Goal: Task Accomplishment & Management: Complete application form

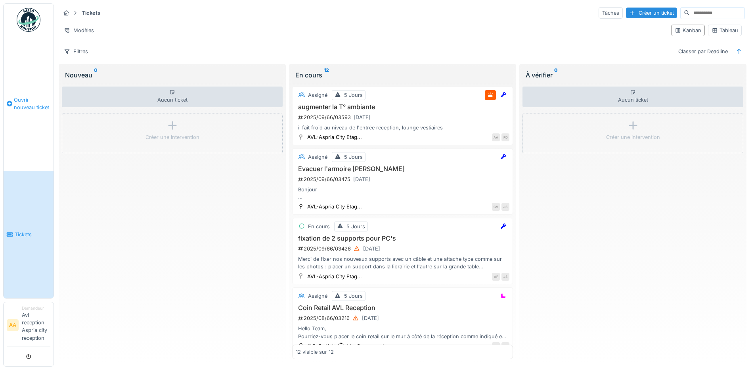
click at [35, 102] on span "Ouvrir nouveau ticket" at bounding box center [32, 103] width 36 height 15
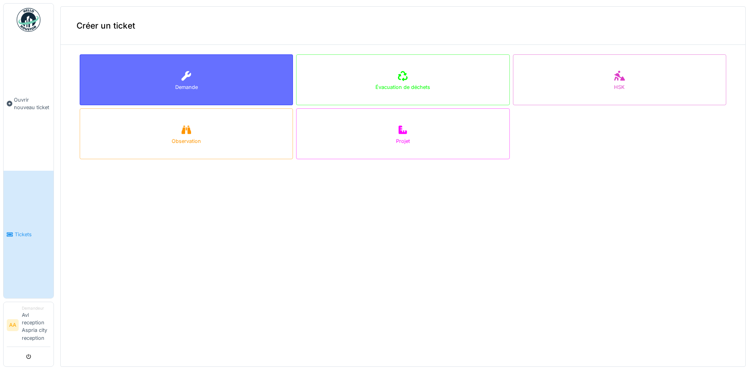
click at [194, 76] on div "Demande" at bounding box center [186, 79] width 213 height 51
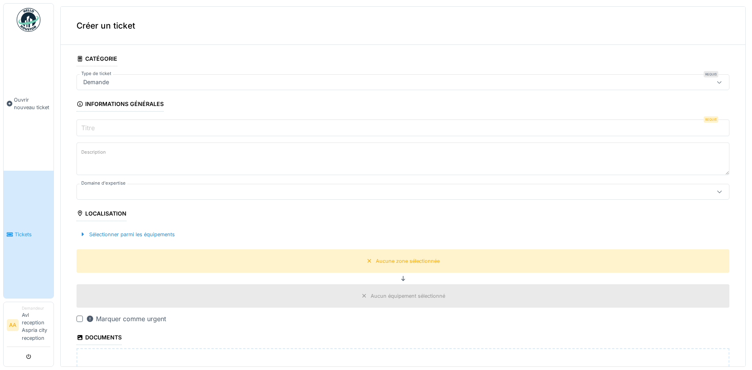
click at [276, 132] on input "Titre" at bounding box center [403, 127] width 653 height 17
click at [267, 161] on textarea "Description" at bounding box center [403, 158] width 653 height 33
click at [274, 195] on div at bounding box center [367, 191] width 575 height 9
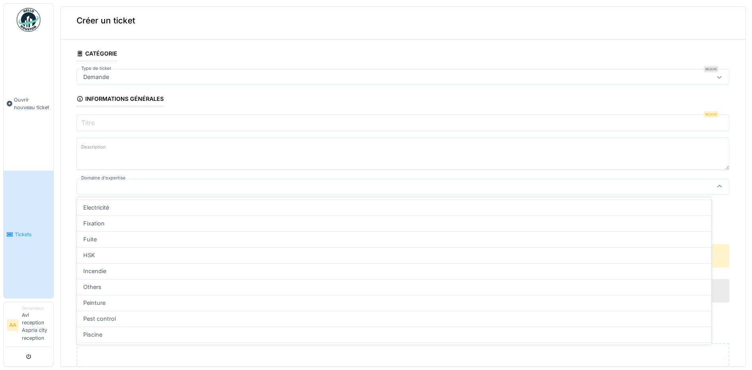
scroll to position [195, 0]
click at [273, 122] on input "Titre" at bounding box center [403, 122] width 653 height 17
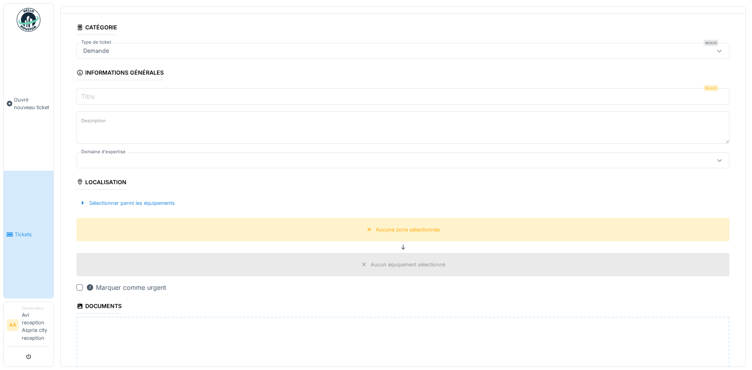
scroll to position [45, 0]
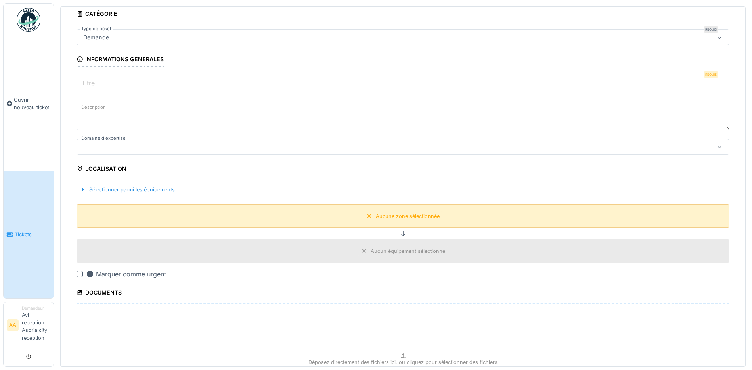
click at [239, 215] on div "Aucune zone sélectionnée" at bounding box center [403, 215] width 653 height 23
click at [376, 218] on div "Aucune zone sélectionnée" at bounding box center [408, 216] width 64 height 8
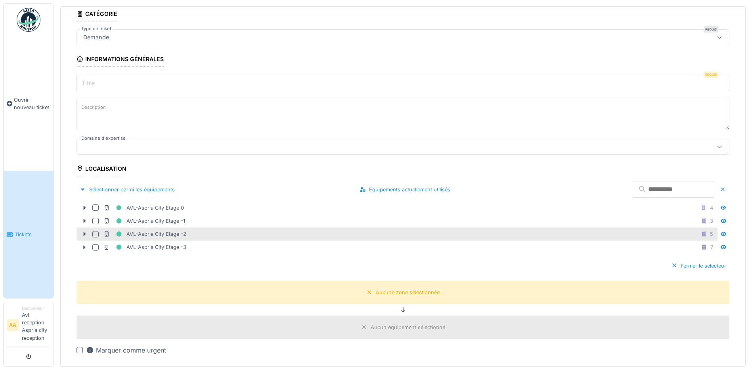
click at [179, 233] on div "AVL-Aspria City Etage -2" at bounding box center [145, 234] width 83 height 10
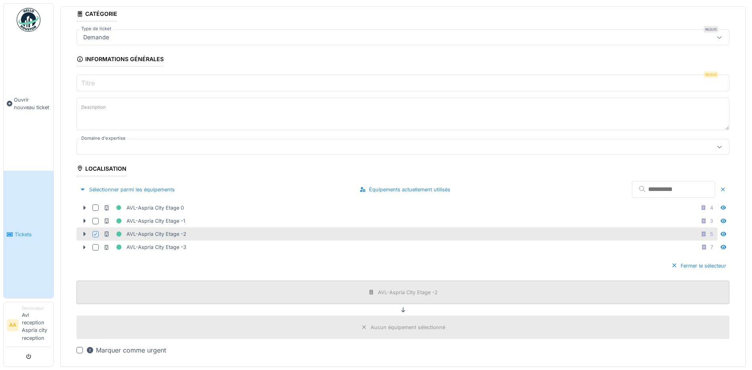
click at [370, 290] on icon at bounding box center [372, 292] width 4 height 5
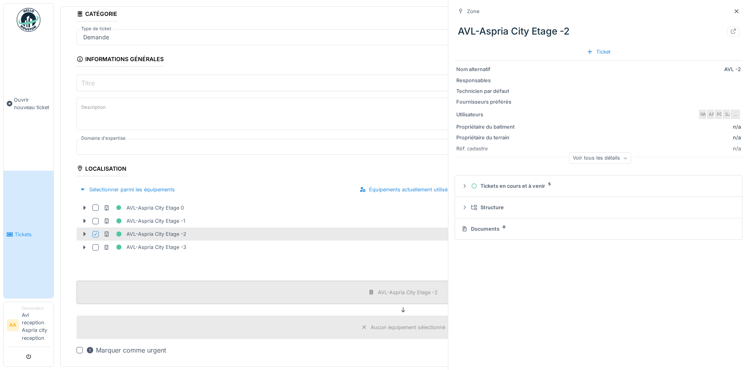
click at [403, 290] on div "AVL-Aspria City Etage -2" at bounding box center [408, 292] width 60 height 8
drag, startPoint x: 393, startPoint y: 255, endPoint x: 426, endPoint y: 252, distance: 33.0
click at [394, 255] on div "Fermer le sélecteur" at bounding box center [403, 265] width 653 height 23
click at [734, 9] on icon at bounding box center [737, 11] width 6 height 5
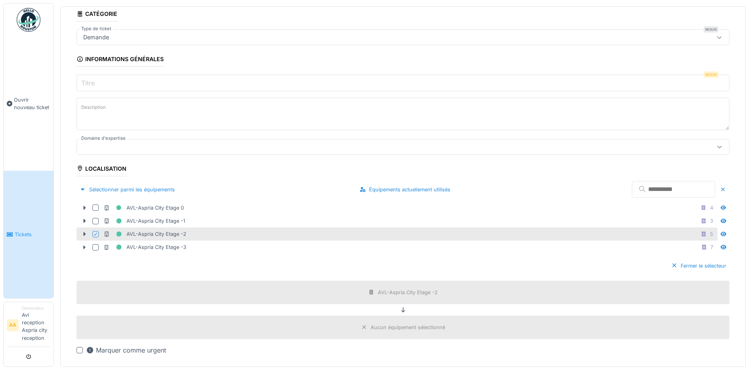
click at [438, 325] on div "Aucun équipement sélectionné" at bounding box center [404, 327] width 90 height 10
click at [422, 324] on div "Aucun équipement sélectionné" at bounding box center [408, 327] width 75 height 8
